Goal: Task Accomplishment & Management: Manage account settings

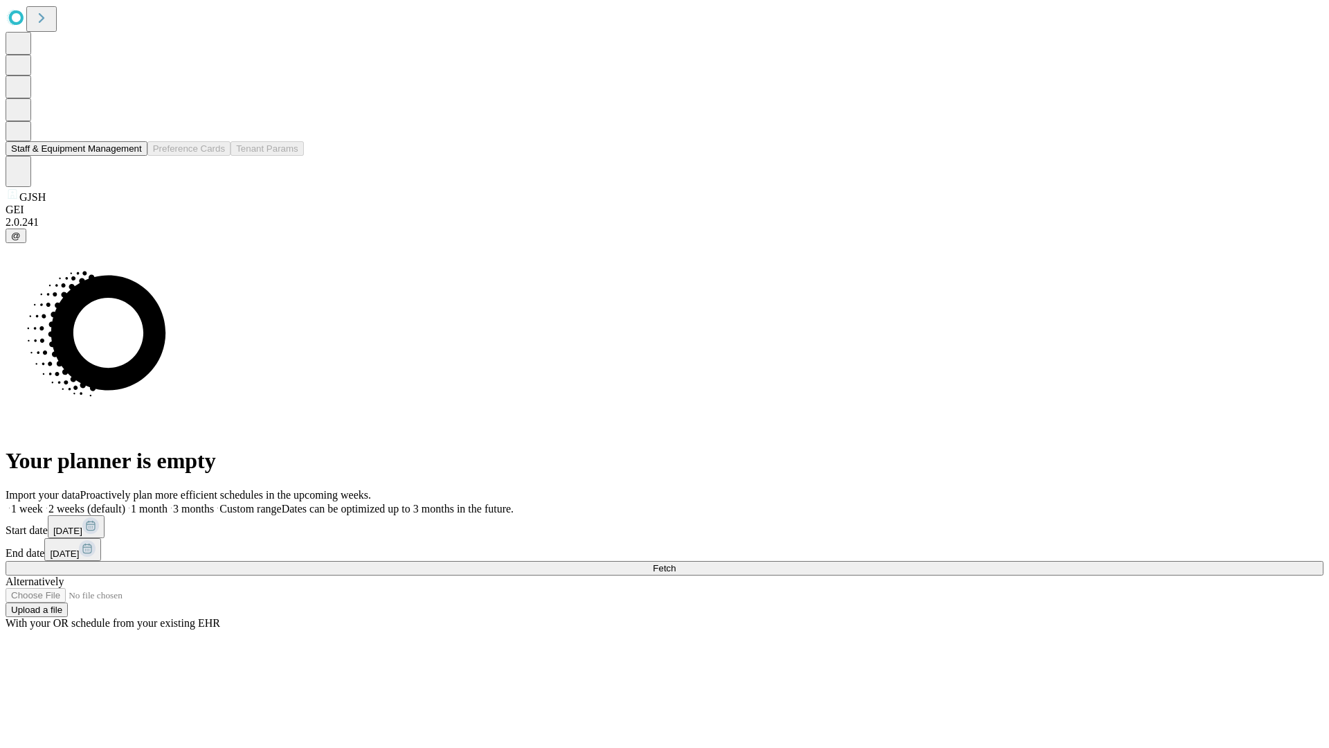
click at [132, 156] on button "Staff & Equipment Management" at bounding box center [77, 148] width 142 height 15
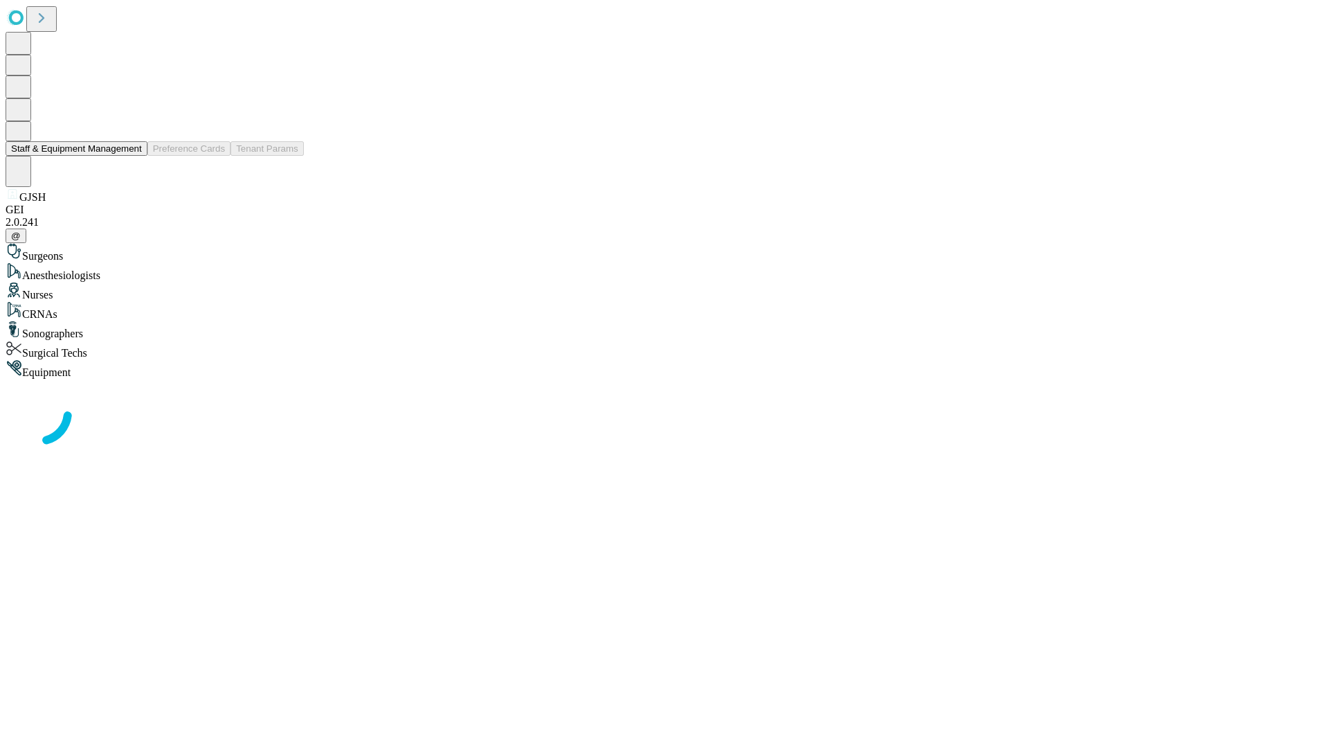
click at [132, 156] on button "Staff & Equipment Management" at bounding box center [77, 148] width 142 height 15
